Goal: Task Accomplishment & Management: Use online tool/utility

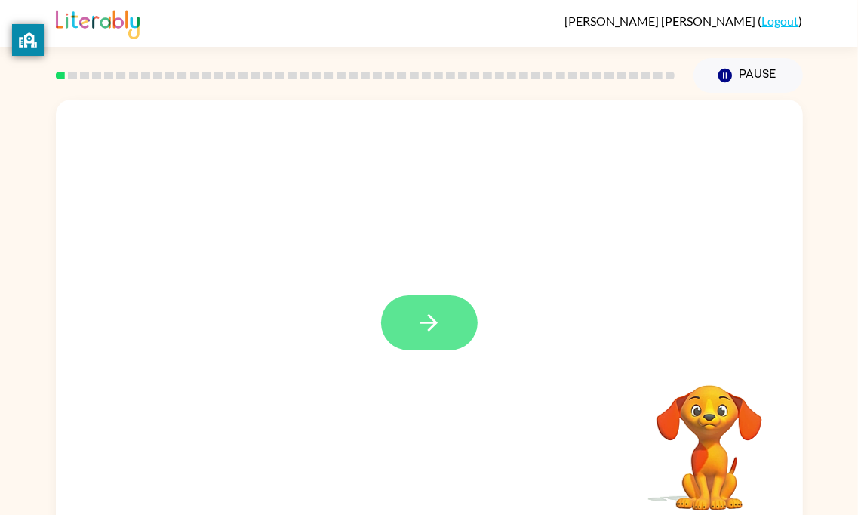
click at [464, 338] on button "button" at bounding box center [429, 322] width 97 height 55
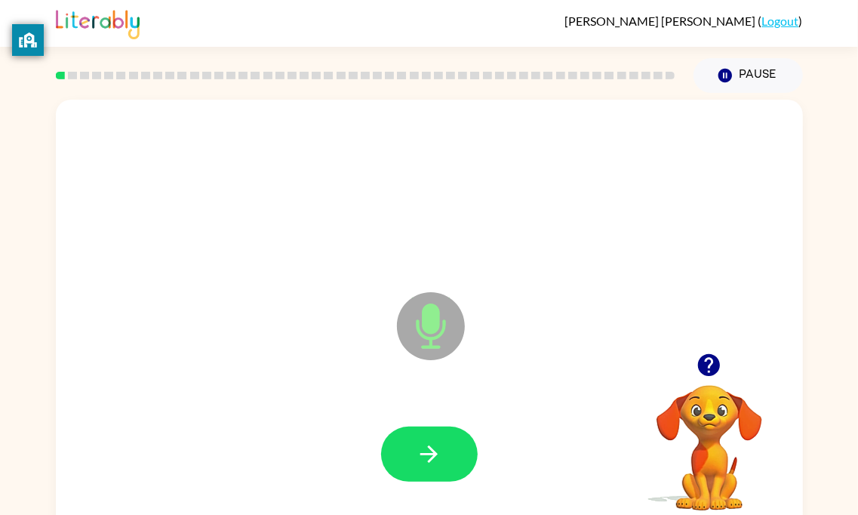
drag, startPoint x: 406, startPoint y: 343, endPoint x: 445, endPoint y: 375, distance: 50.4
click at [445, 375] on icon "Microphone The Microphone is here when it is your turn to talk" at bounding box center [506, 344] width 226 height 113
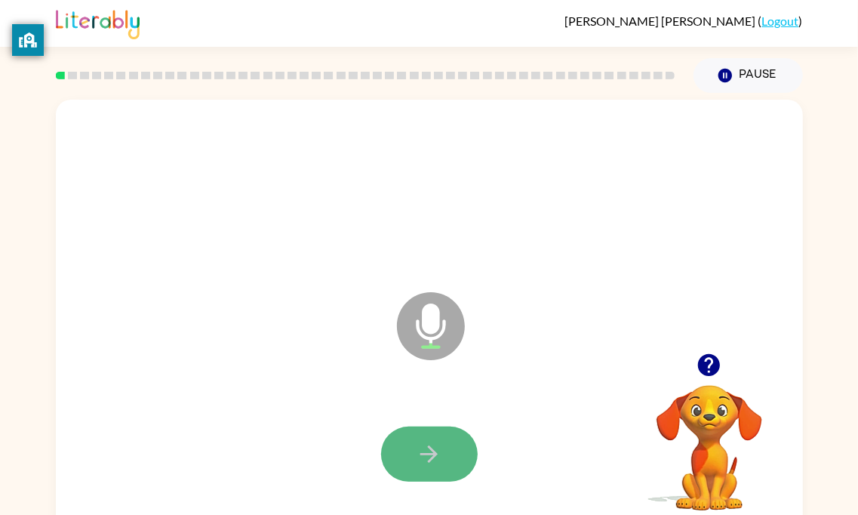
click at [420, 436] on button "button" at bounding box center [429, 453] width 97 height 55
click at [417, 456] on icon "button" at bounding box center [429, 454] width 26 height 26
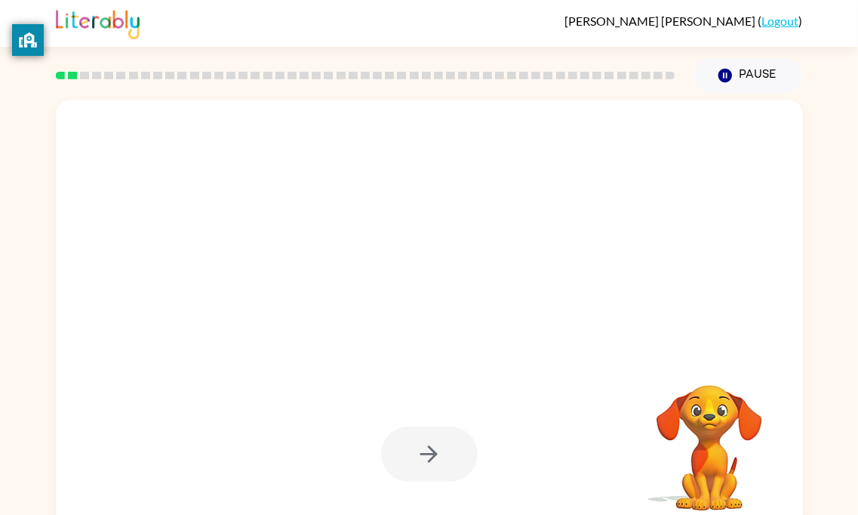
click at [411, 432] on div at bounding box center [429, 453] width 97 height 55
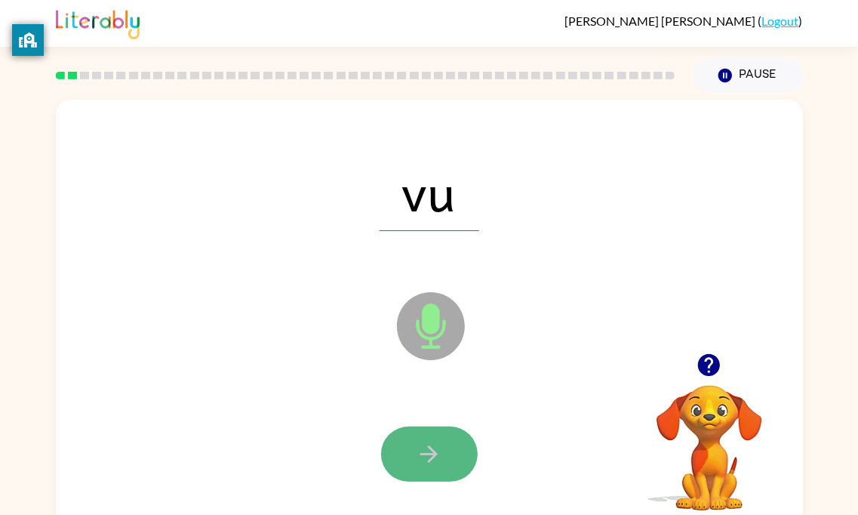
click at [430, 453] on icon "button" at bounding box center [429, 454] width 26 height 26
click at [433, 449] on icon "button" at bounding box center [429, 454] width 26 height 26
click at [435, 444] on icon "button" at bounding box center [429, 454] width 26 height 26
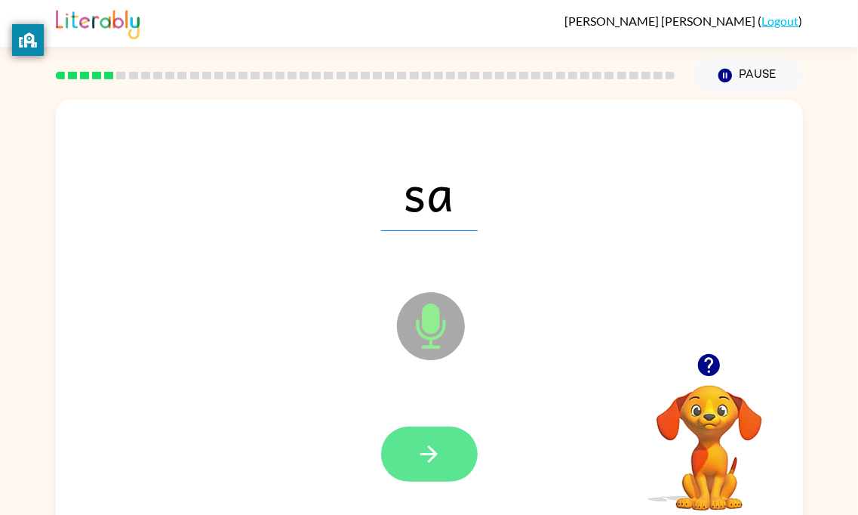
click at [425, 447] on icon "button" at bounding box center [429, 454] width 26 height 26
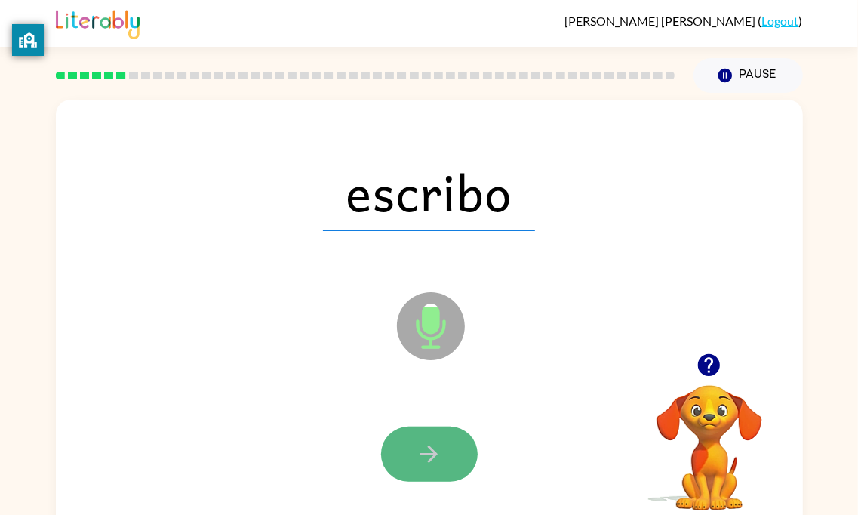
click at [420, 447] on icon "button" at bounding box center [429, 454] width 26 height 26
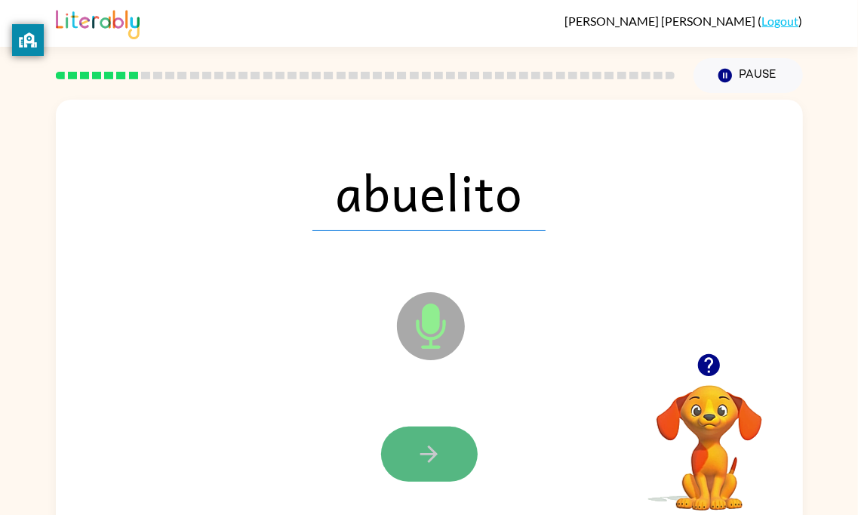
click at [416, 439] on button "button" at bounding box center [429, 453] width 97 height 55
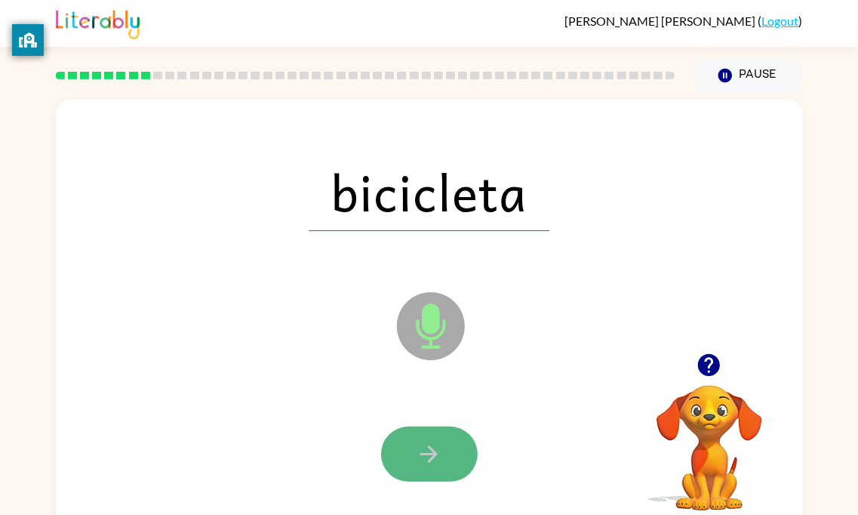
click at [411, 445] on button "button" at bounding box center [429, 453] width 97 height 55
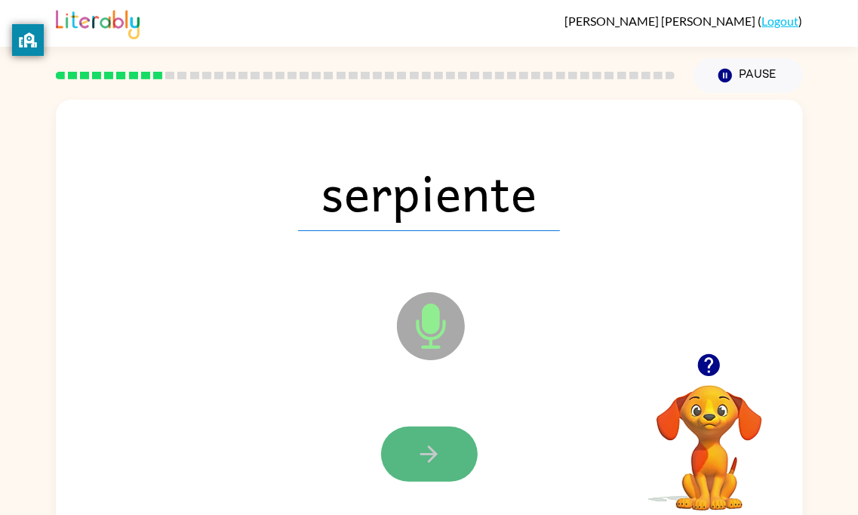
click at [408, 444] on button "button" at bounding box center [429, 453] width 97 height 55
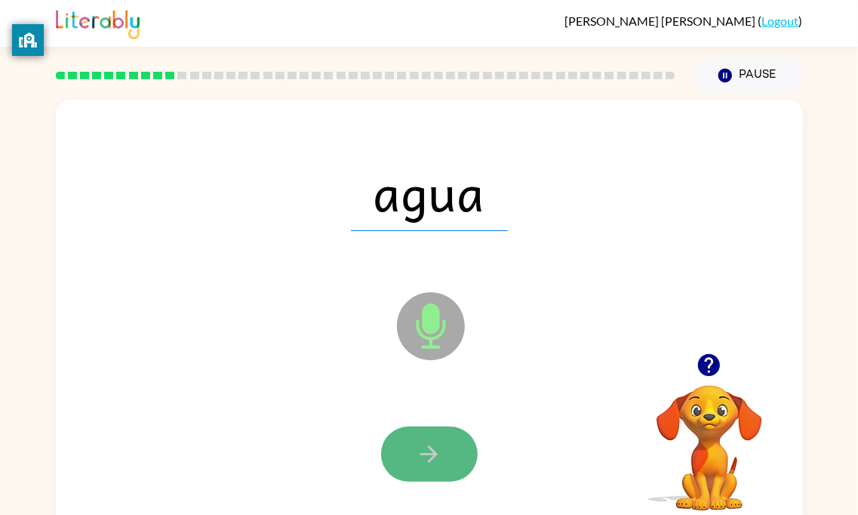
click at [404, 441] on button "button" at bounding box center [429, 453] width 97 height 55
click at [412, 442] on button "button" at bounding box center [429, 453] width 97 height 55
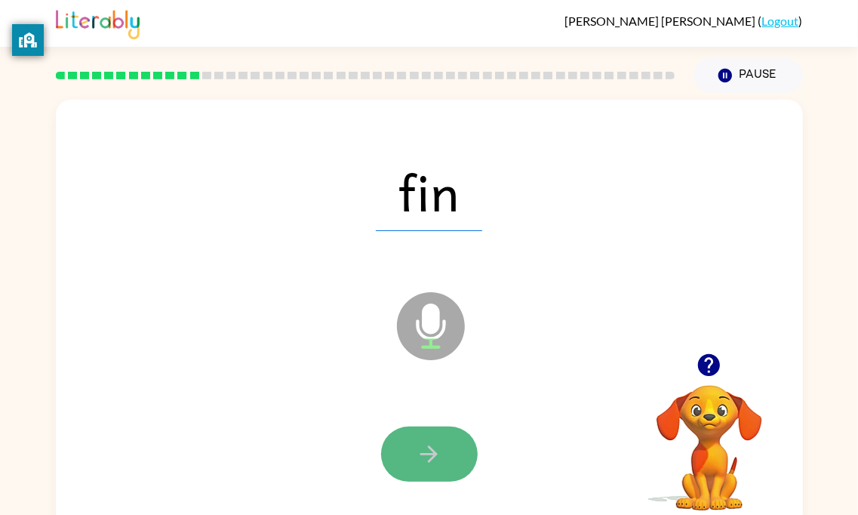
click at [403, 441] on button "button" at bounding box center [429, 453] width 97 height 55
click at [412, 447] on button "button" at bounding box center [429, 453] width 97 height 55
click at [407, 446] on button "button" at bounding box center [429, 453] width 97 height 55
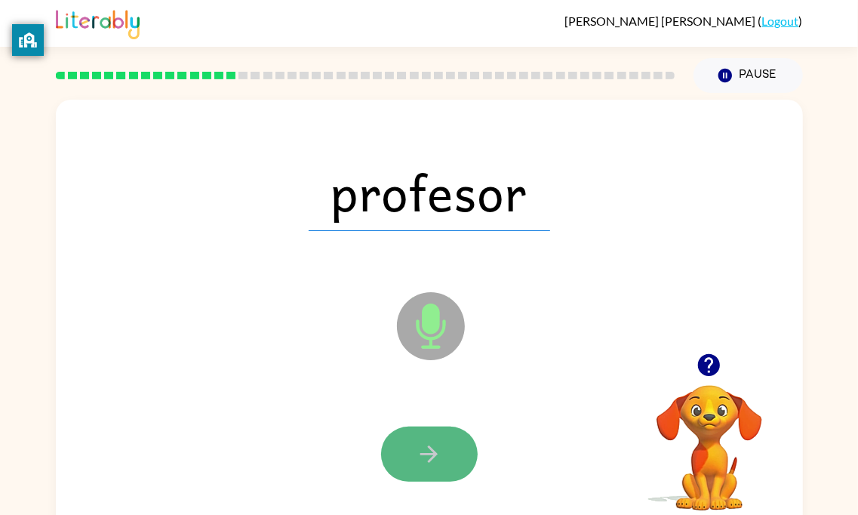
click at [406, 444] on button "button" at bounding box center [429, 453] width 97 height 55
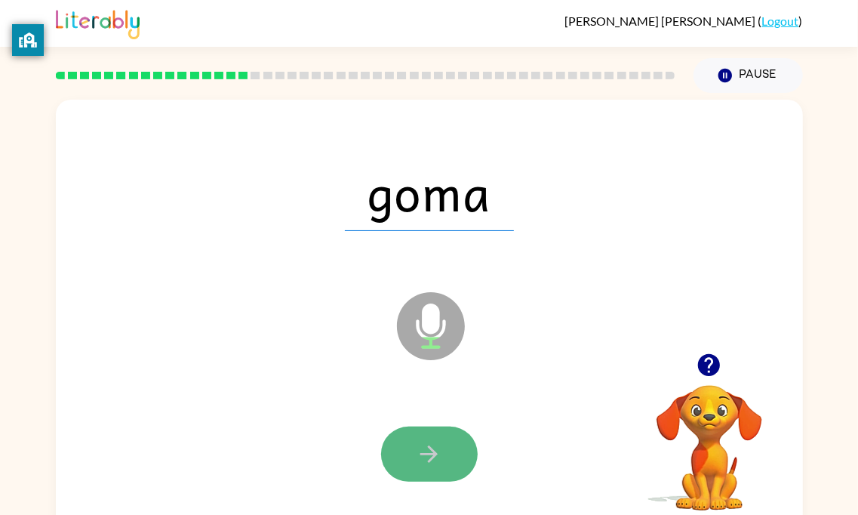
click at [402, 441] on button "button" at bounding box center [429, 453] width 97 height 55
click at [404, 440] on button "button" at bounding box center [429, 453] width 97 height 55
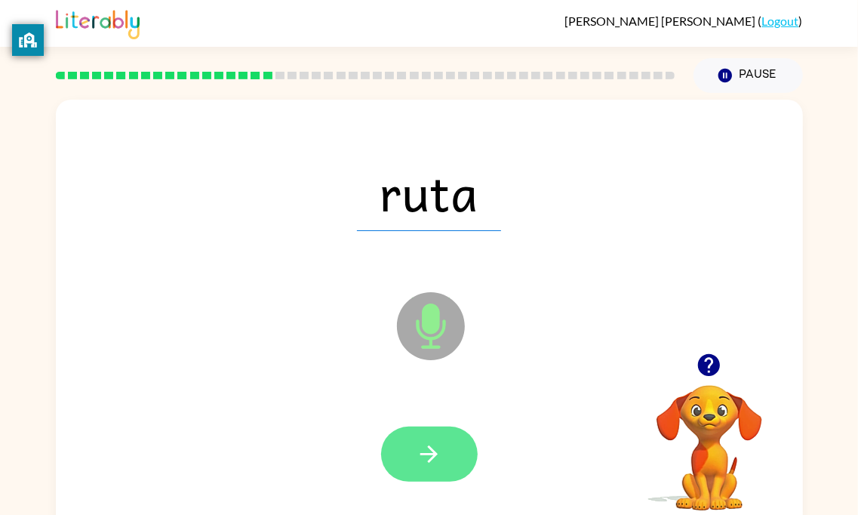
click at [399, 443] on button "button" at bounding box center [429, 453] width 97 height 55
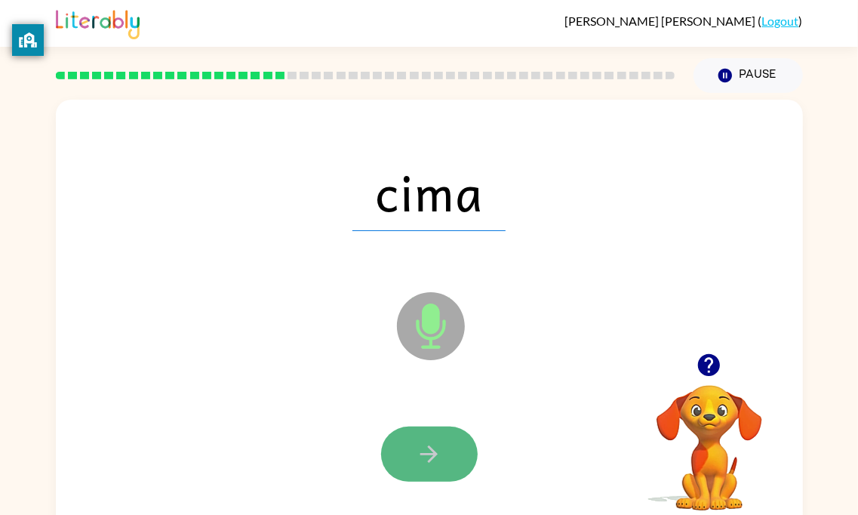
click at [396, 444] on button "button" at bounding box center [429, 453] width 97 height 55
click at [400, 441] on button "button" at bounding box center [429, 453] width 97 height 55
click at [398, 435] on button "button" at bounding box center [429, 453] width 97 height 55
click at [402, 430] on button "button" at bounding box center [429, 453] width 97 height 55
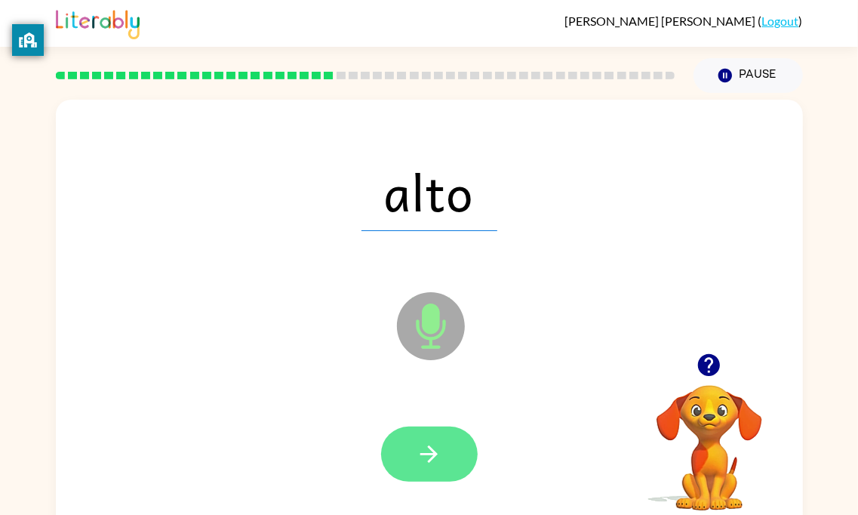
click at [413, 442] on button "button" at bounding box center [429, 453] width 97 height 55
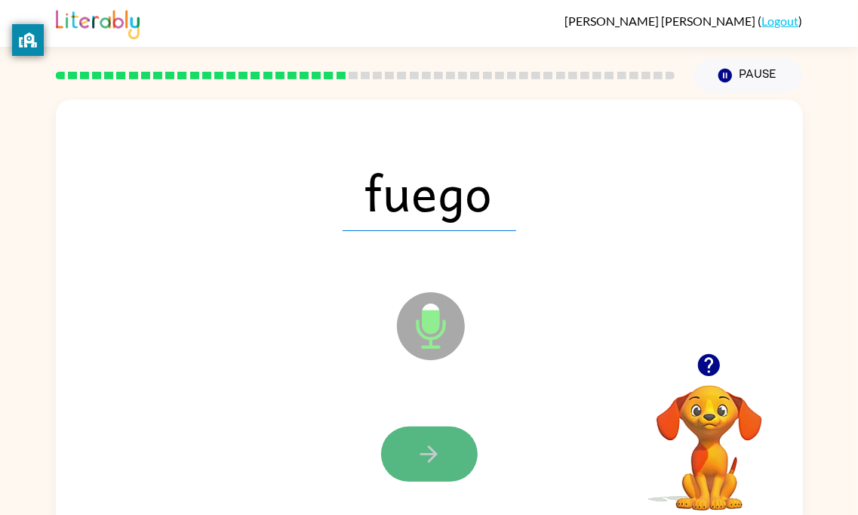
click at [413, 427] on button "button" at bounding box center [429, 453] width 97 height 55
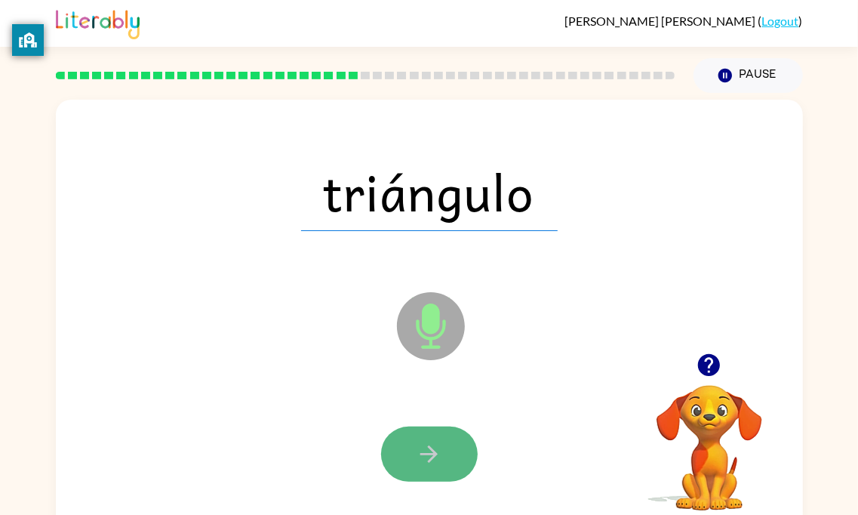
click at [403, 442] on button "button" at bounding box center [429, 453] width 97 height 55
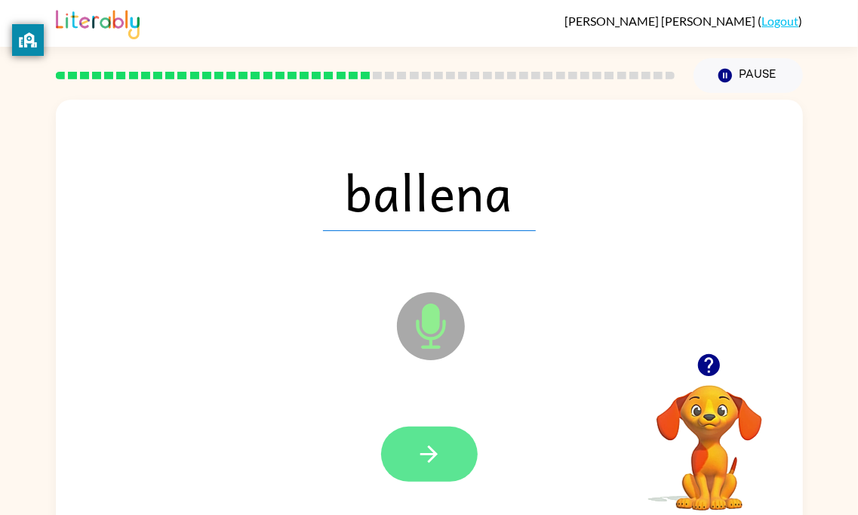
click at [405, 440] on button "button" at bounding box center [429, 453] width 97 height 55
click at [405, 440] on div at bounding box center [429, 453] width 97 height 55
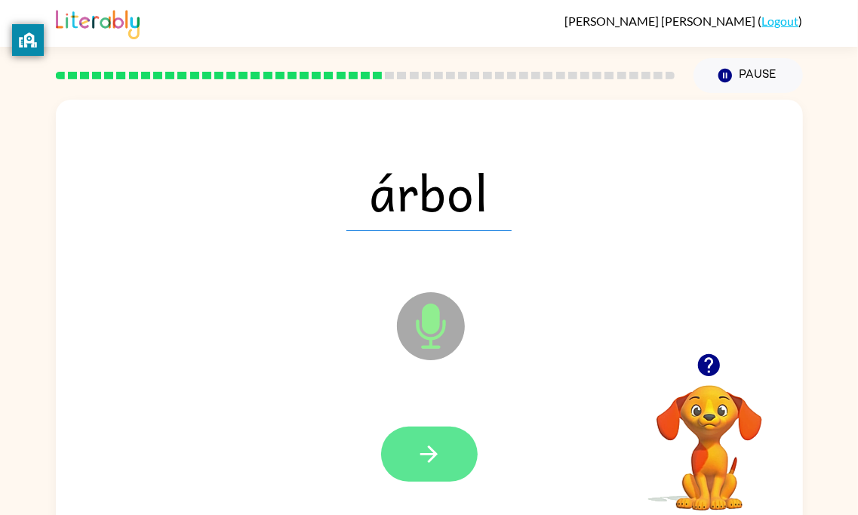
click at [404, 456] on button "button" at bounding box center [429, 453] width 97 height 55
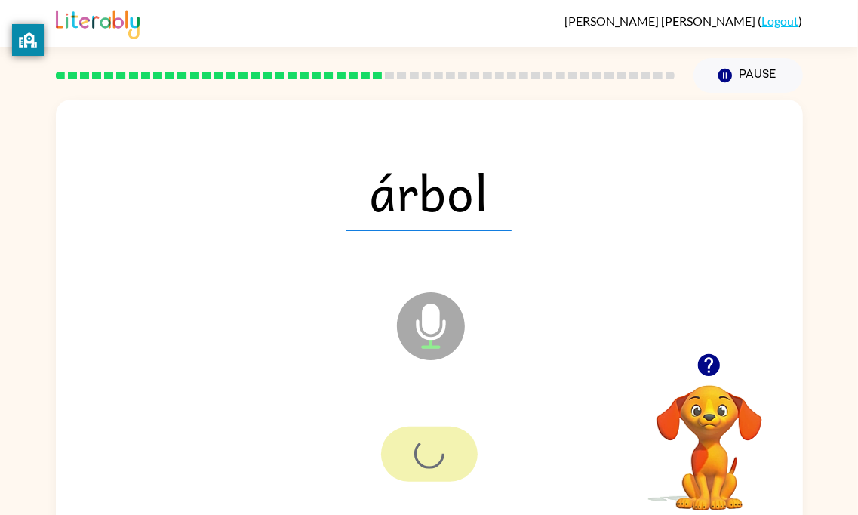
click at [404, 456] on div at bounding box center [429, 453] width 97 height 55
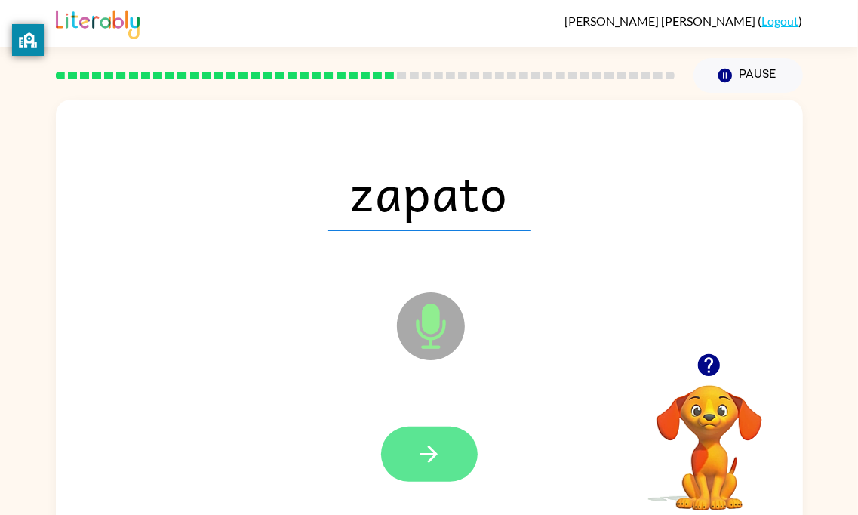
click at [413, 449] on button "button" at bounding box center [429, 453] width 97 height 55
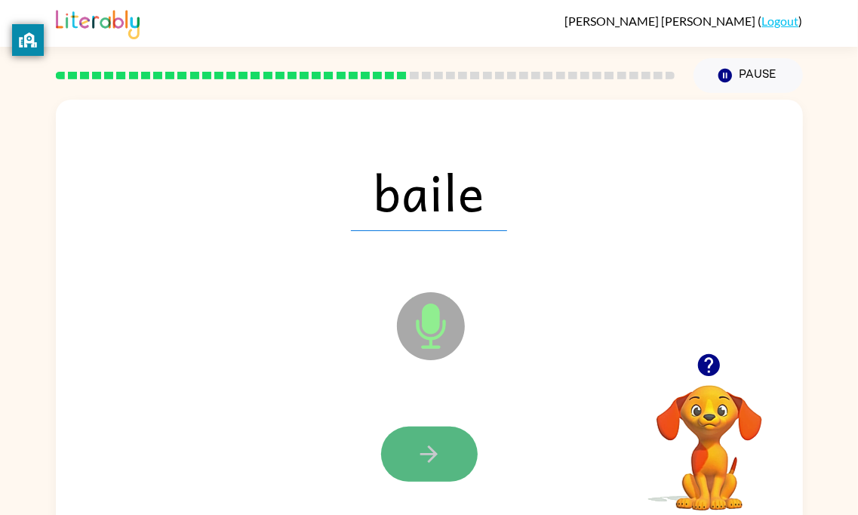
click at [407, 449] on button "button" at bounding box center [429, 453] width 97 height 55
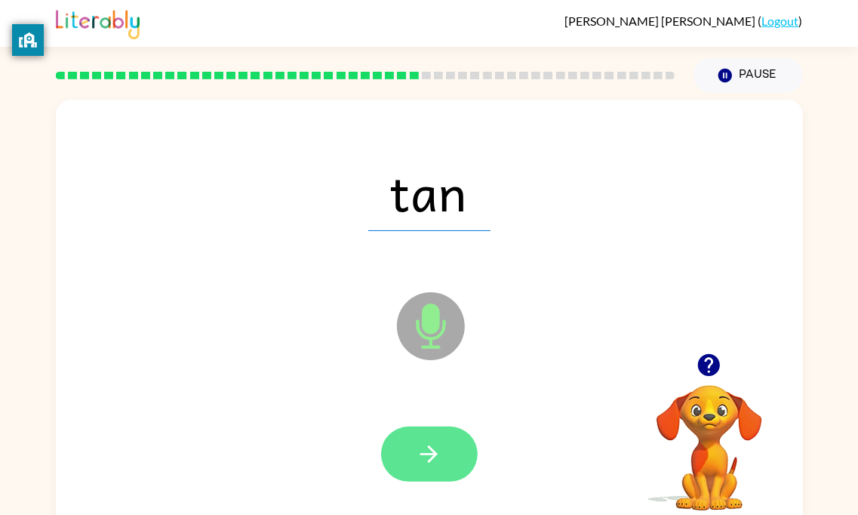
click at [401, 452] on button "button" at bounding box center [429, 453] width 97 height 55
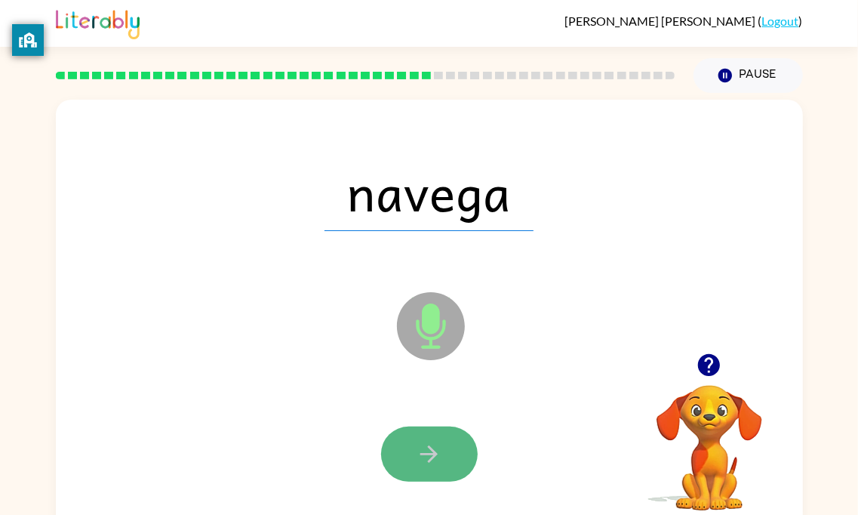
click at [440, 466] on button "button" at bounding box center [429, 453] width 97 height 55
click at [429, 449] on icon "button" at bounding box center [429, 454] width 26 height 26
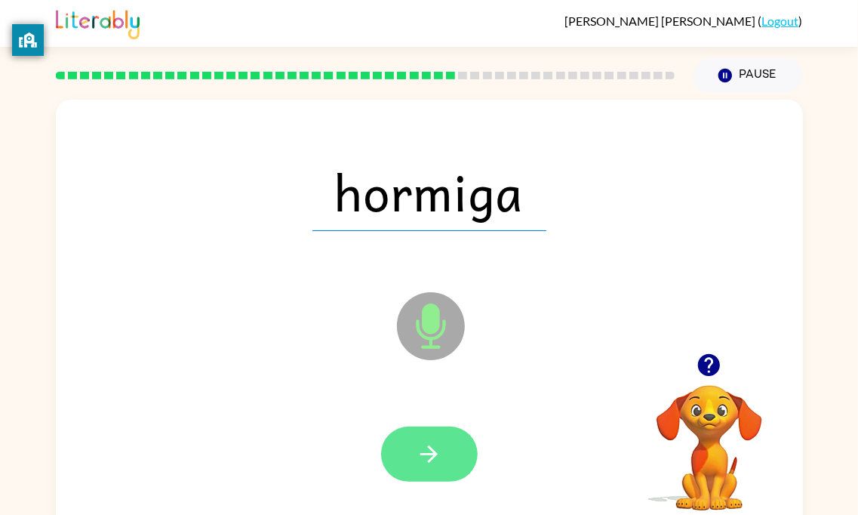
click at [427, 450] on icon "button" at bounding box center [429, 454] width 26 height 26
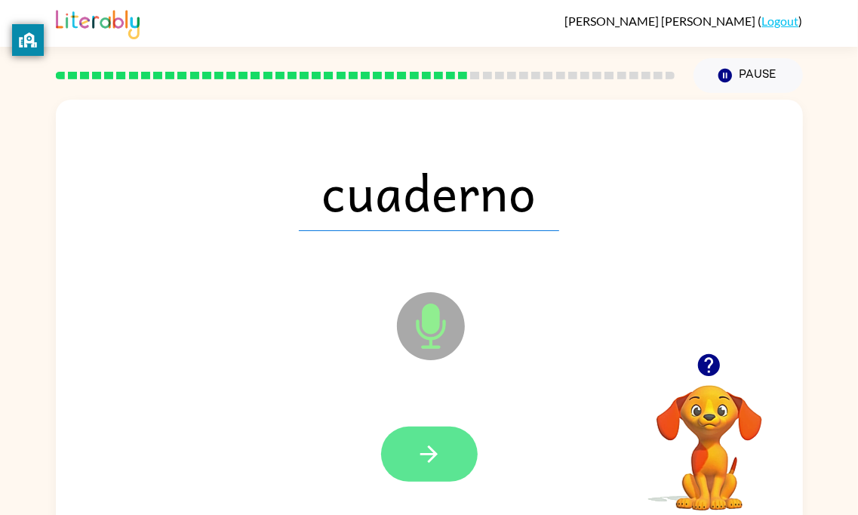
click at [424, 452] on icon "button" at bounding box center [429, 454] width 26 height 26
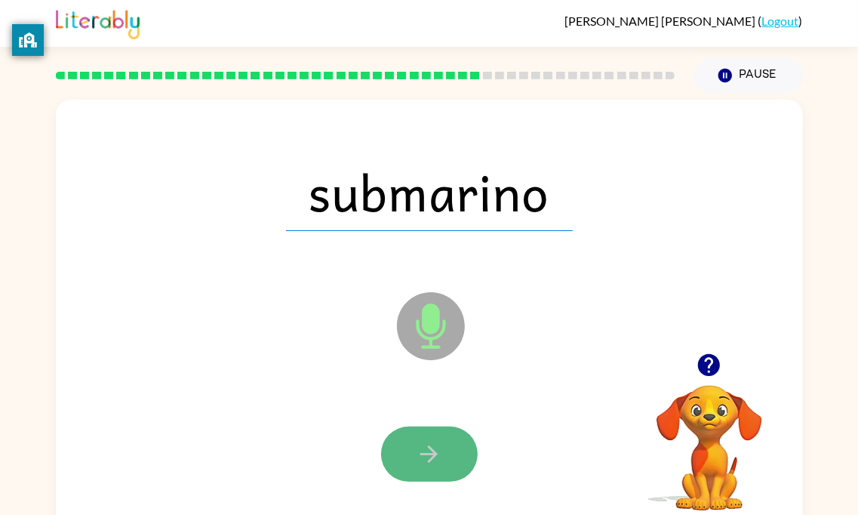
click at [435, 447] on icon "button" at bounding box center [429, 454] width 26 height 26
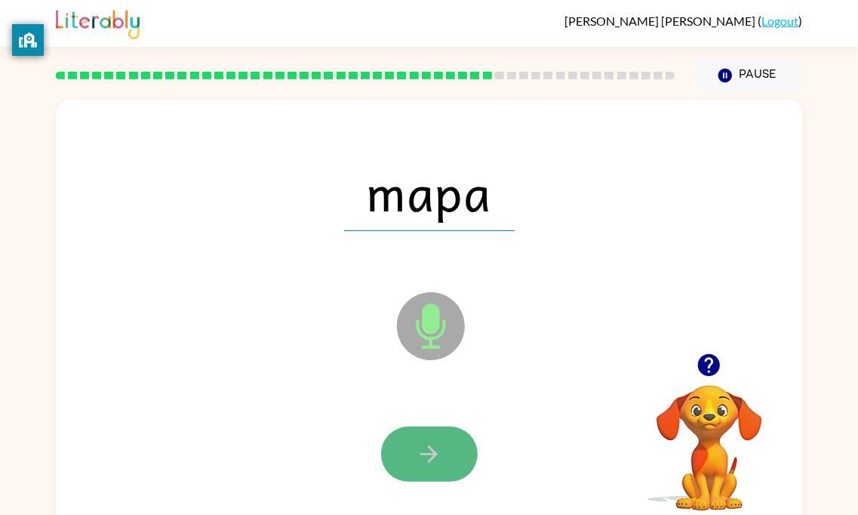
click at [432, 448] on icon "button" at bounding box center [429, 454] width 26 height 26
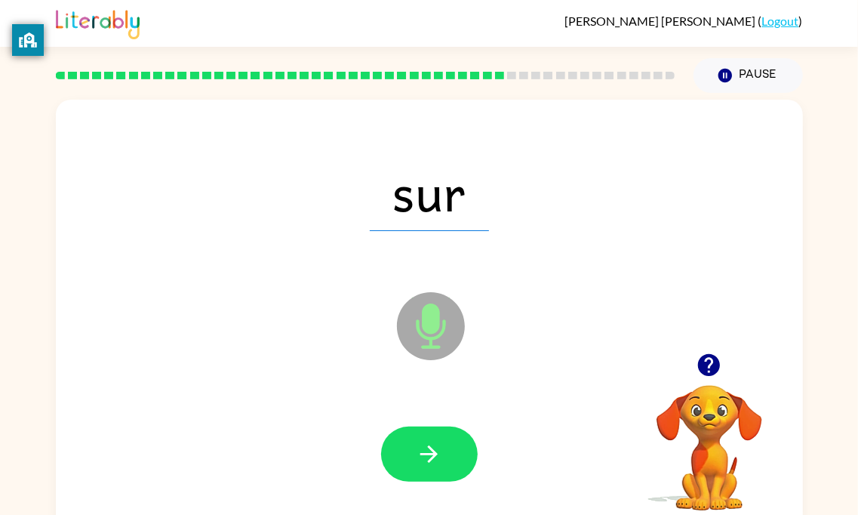
click at [432, 448] on icon "button" at bounding box center [429, 454] width 26 height 26
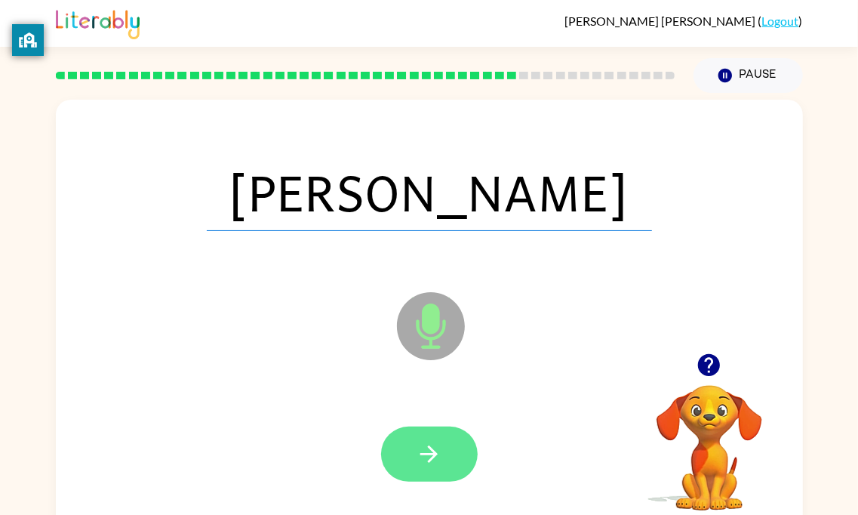
click at [434, 465] on icon "button" at bounding box center [429, 454] width 26 height 26
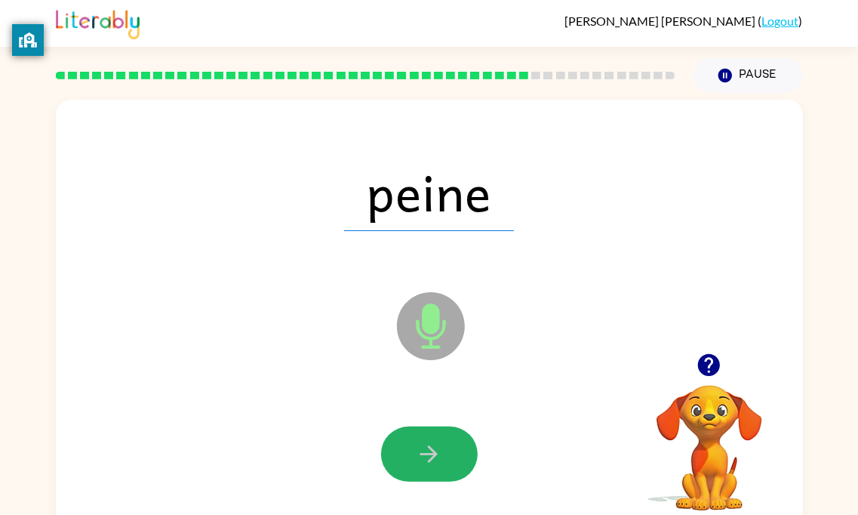
click at [434, 465] on icon "button" at bounding box center [429, 454] width 26 height 26
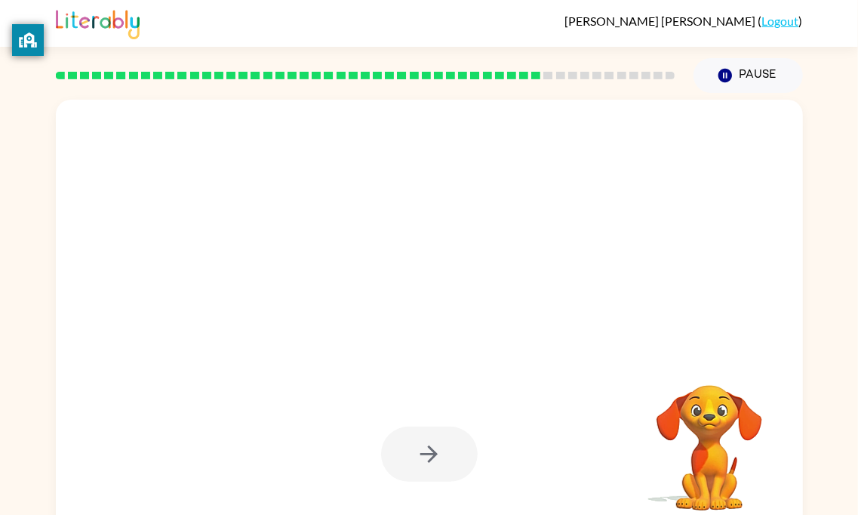
click at [434, 465] on div at bounding box center [429, 453] width 97 height 55
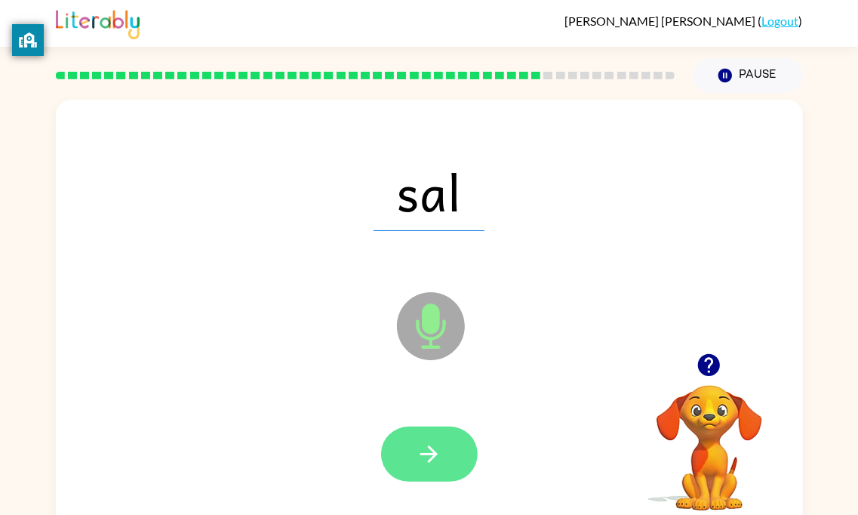
click at [434, 453] on icon "button" at bounding box center [428, 453] width 17 height 17
drag, startPoint x: 431, startPoint y: 455, endPoint x: 438, endPoint y: 456, distance: 7.7
click at [438, 456] on div at bounding box center [429, 453] width 97 height 55
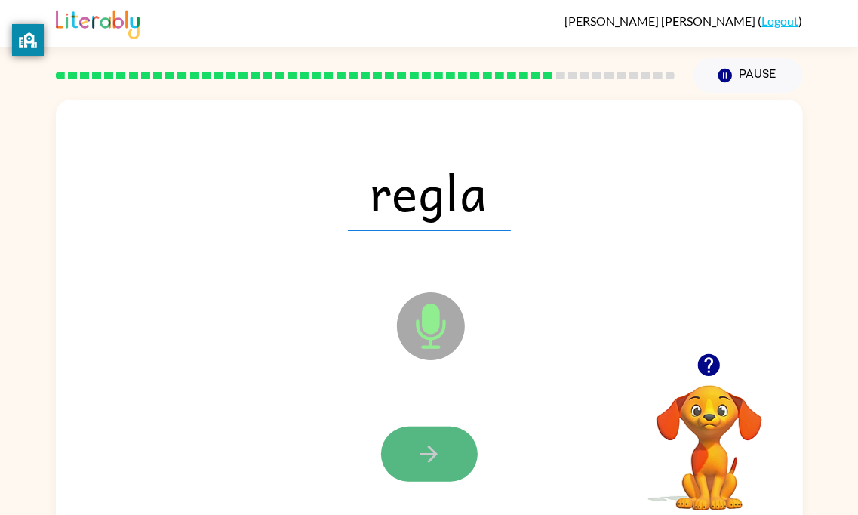
click at [437, 460] on icon "button" at bounding box center [429, 454] width 26 height 26
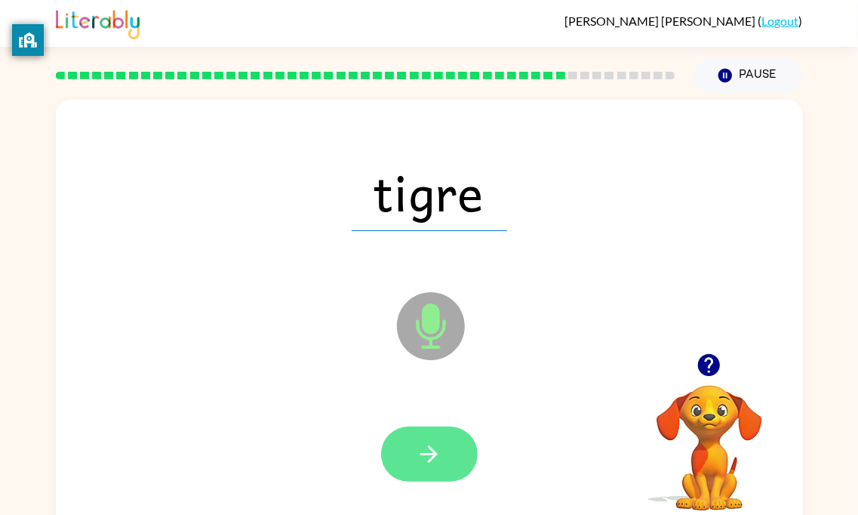
click at [441, 455] on icon "button" at bounding box center [429, 454] width 26 height 26
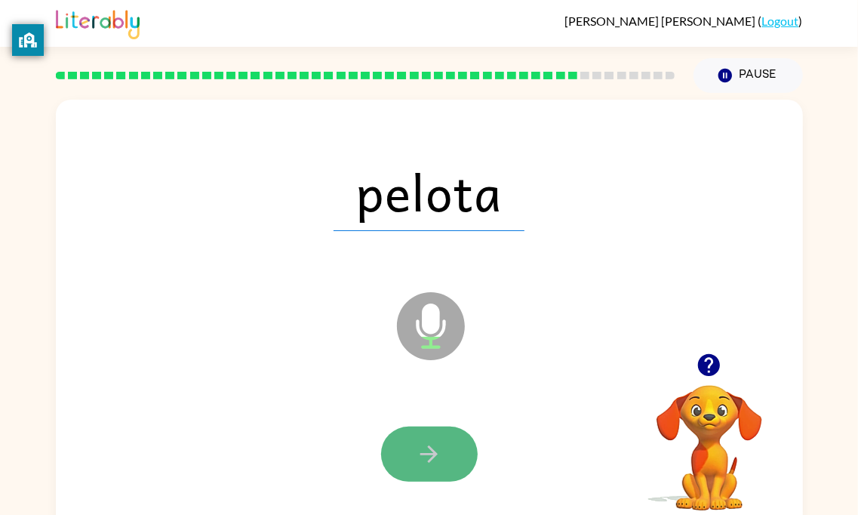
click at [441, 463] on icon "button" at bounding box center [429, 454] width 26 height 26
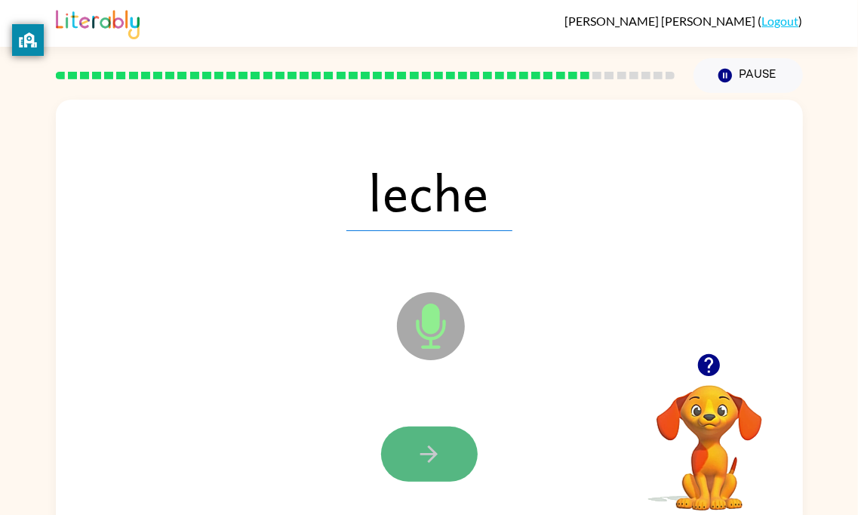
click at [440, 443] on icon "button" at bounding box center [429, 454] width 26 height 26
click at [438, 444] on icon "button" at bounding box center [429, 454] width 26 height 26
click at [428, 453] on icon "button" at bounding box center [428, 453] width 17 height 17
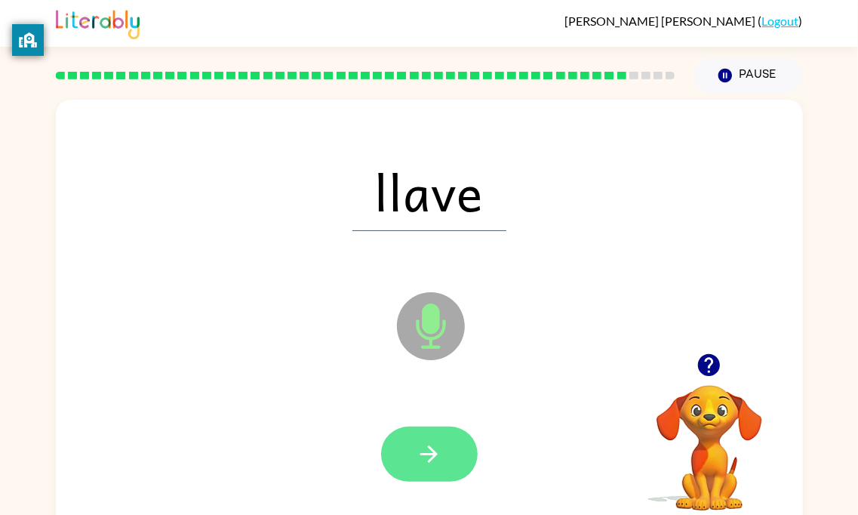
click at [429, 450] on icon "button" at bounding box center [429, 454] width 26 height 26
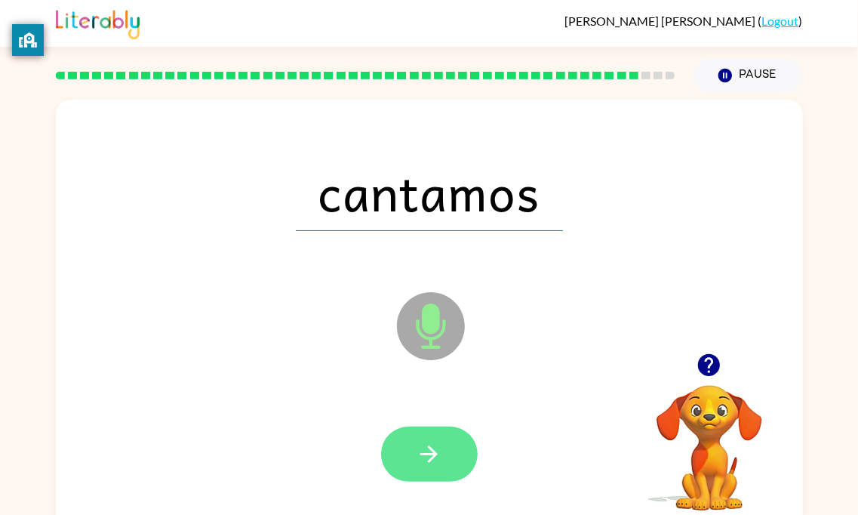
click at [426, 456] on icon "button" at bounding box center [429, 454] width 26 height 26
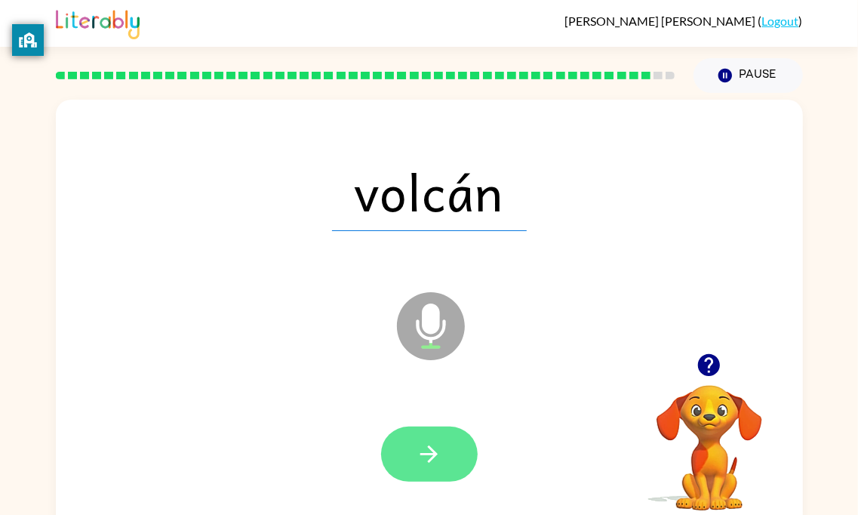
click at [422, 463] on icon "button" at bounding box center [429, 454] width 26 height 26
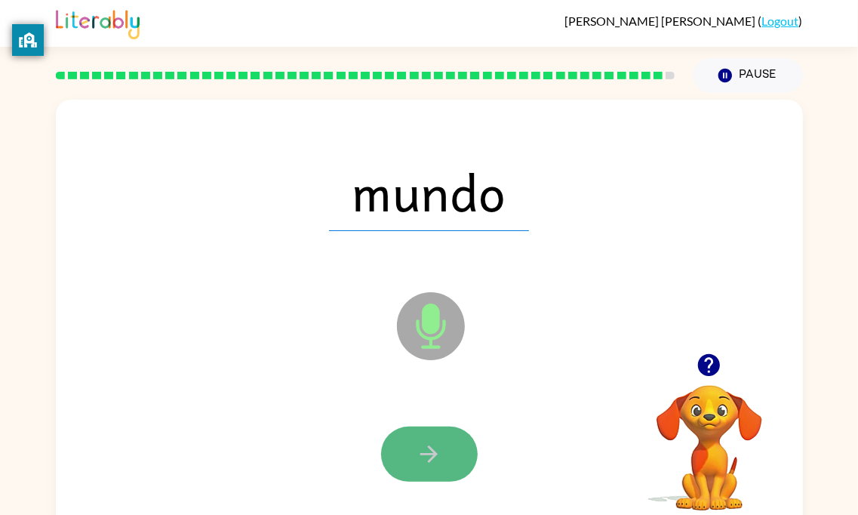
click at [423, 464] on icon "button" at bounding box center [429, 454] width 26 height 26
